Goal: Go to known website: Go to known website

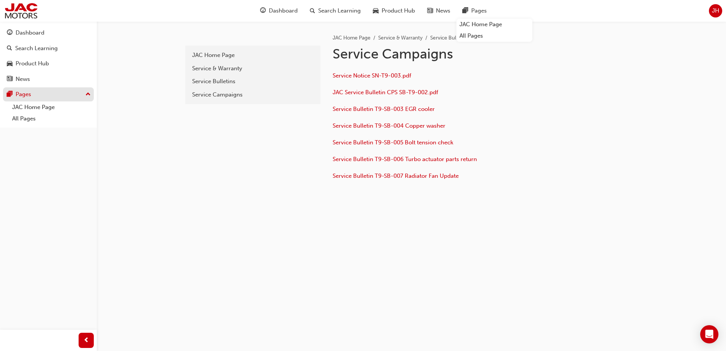
drag, startPoint x: 35, startPoint y: 97, endPoint x: 53, endPoint y: 88, distance: 19.4
click at [35, 97] on div "Pages" at bounding box center [48, 94] width 83 height 9
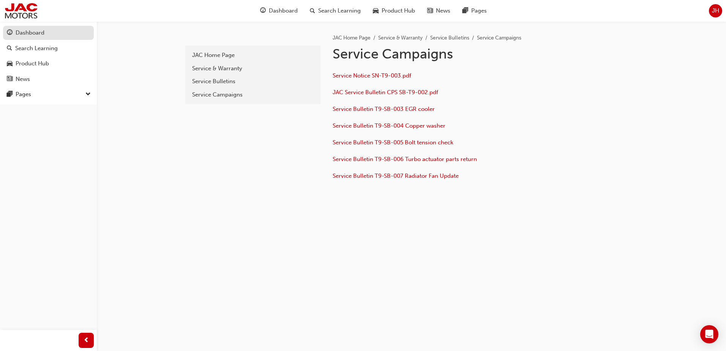
click at [28, 35] on div "Dashboard" at bounding box center [30, 32] width 29 height 9
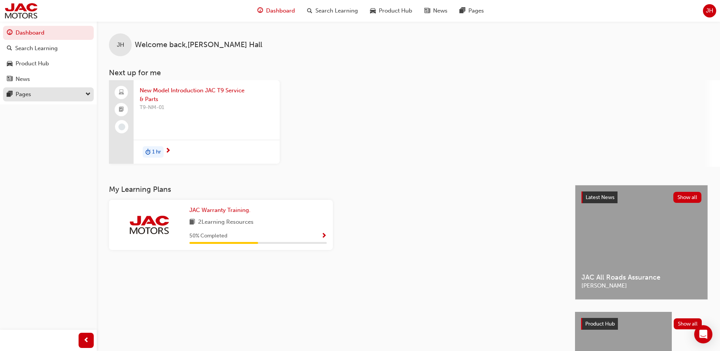
click at [22, 88] on button "Pages" at bounding box center [48, 94] width 91 height 14
click at [33, 109] on link "JAC Home Page" at bounding box center [51, 107] width 85 height 12
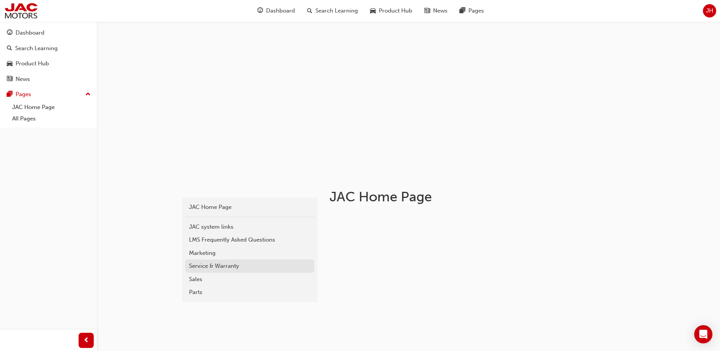
click at [198, 270] on div "Service & Warranty" at bounding box center [250, 266] width 122 height 9
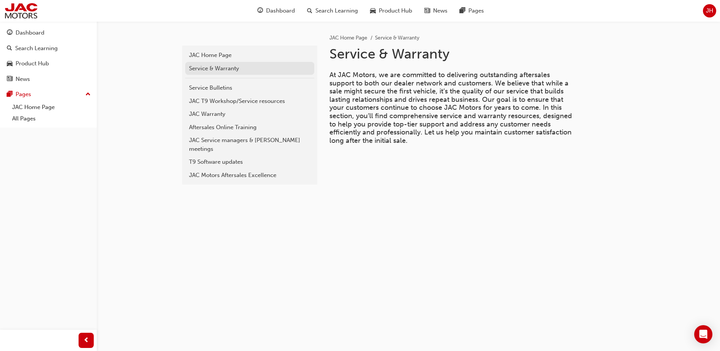
click at [215, 68] on div "Service & Warranty" at bounding box center [250, 68] width 122 height 9
click at [211, 69] on div "Service & Warranty" at bounding box center [250, 68] width 122 height 9
click at [199, 112] on div "JAC Warranty" at bounding box center [250, 114] width 122 height 9
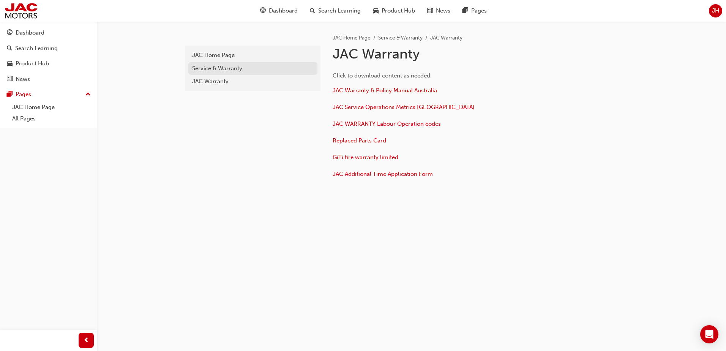
click at [218, 64] on div "Service & Warranty" at bounding box center [253, 68] width 122 height 9
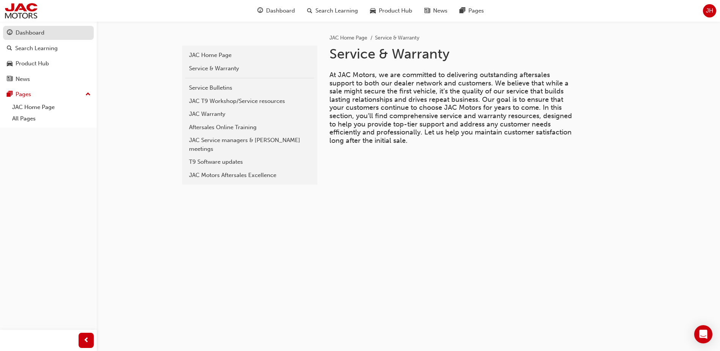
click at [46, 35] on div "Dashboard" at bounding box center [48, 32] width 83 height 9
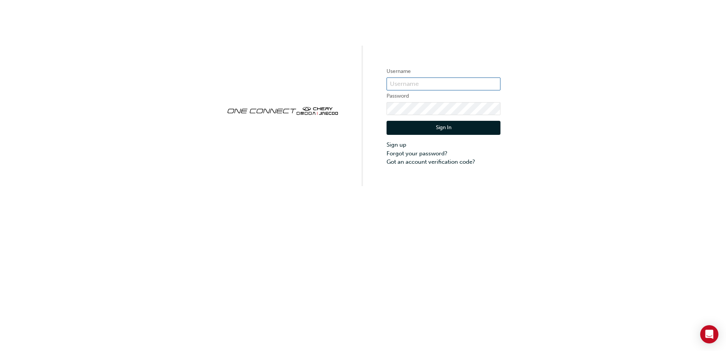
type input "CHAU0283"
click at [435, 127] on button "Sign In" at bounding box center [444, 128] width 114 height 14
